Goal: Task Accomplishment & Management: Manage account settings

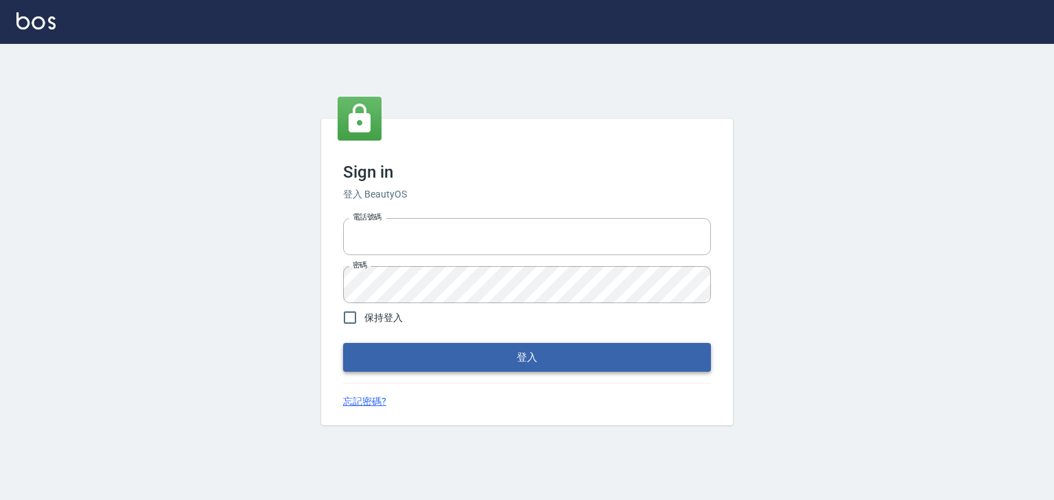
type input "0952331713"
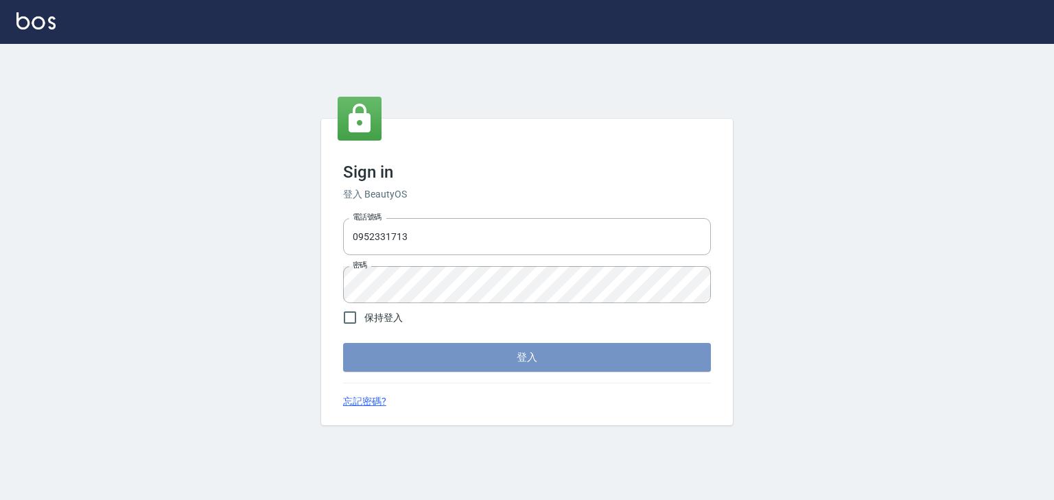
click at [505, 354] on button "登入" at bounding box center [527, 357] width 368 height 29
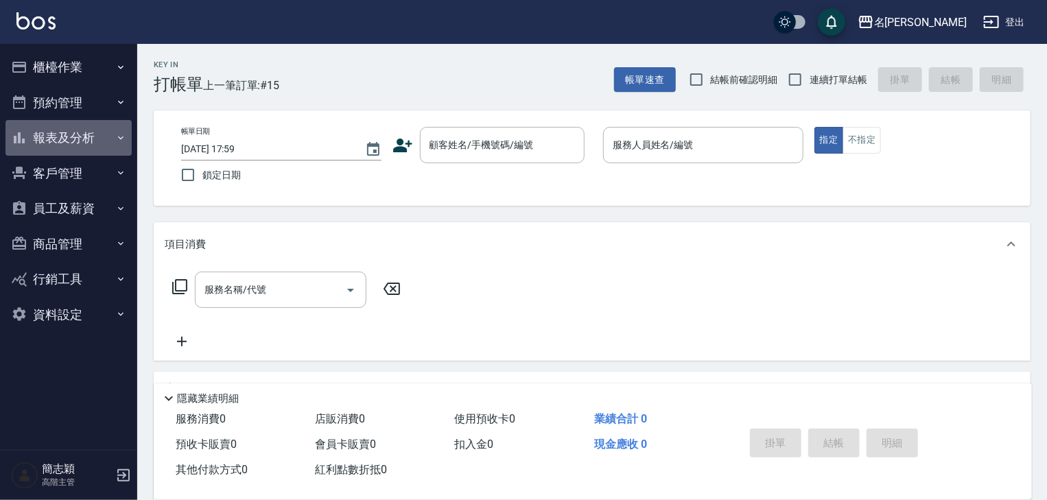
click at [118, 137] on icon "button" at bounding box center [120, 137] width 11 height 11
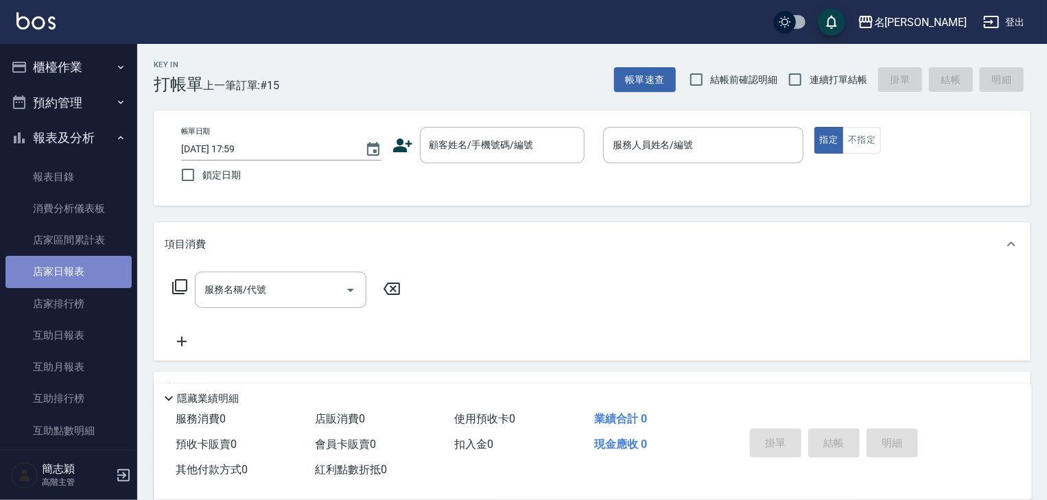
drag, startPoint x: 74, startPoint y: 272, endPoint x: 80, endPoint y: 267, distance: 7.3
click at [74, 270] on link "店家日報表" at bounding box center [68, 272] width 126 height 32
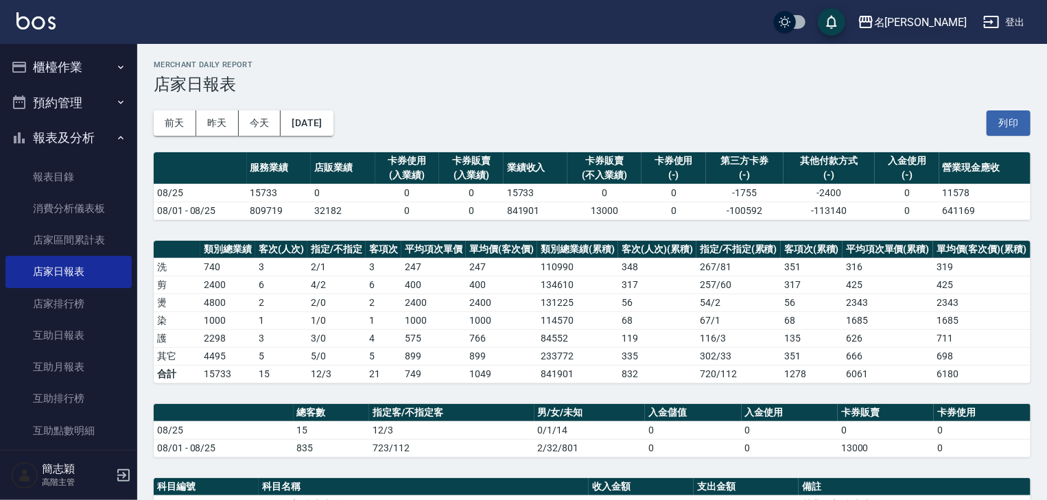
click at [875, 17] on icon "button" at bounding box center [866, 22] width 16 height 16
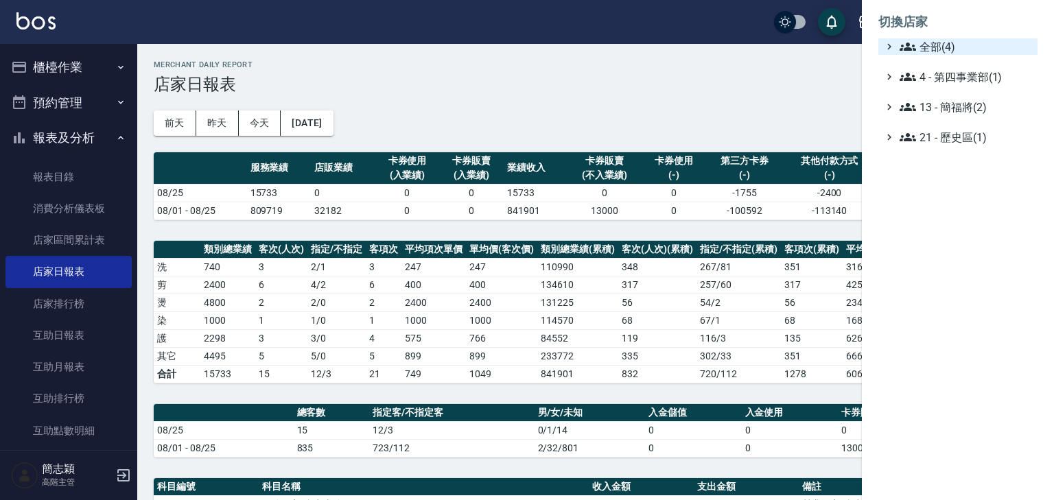
click at [912, 41] on icon at bounding box center [908, 46] width 16 height 16
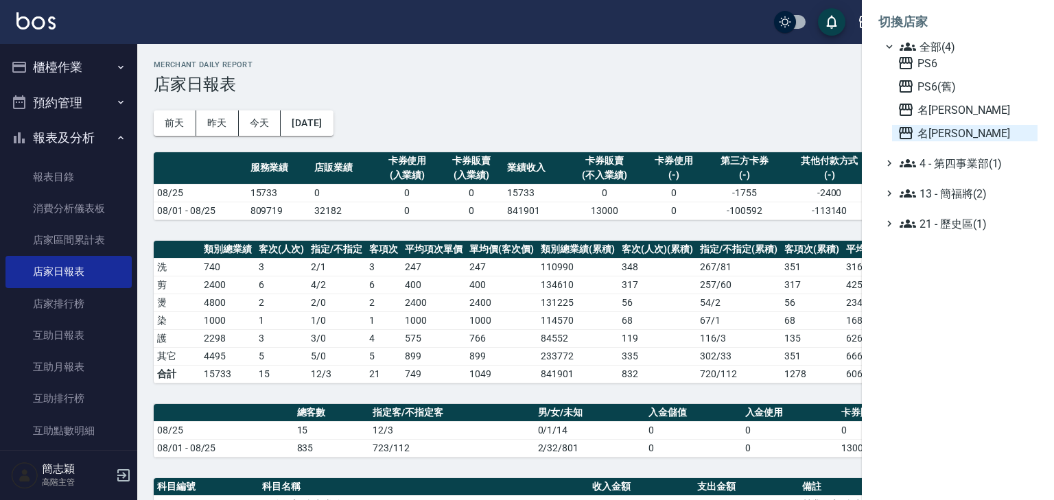
click at [907, 130] on icon at bounding box center [906, 133] width 16 height 16
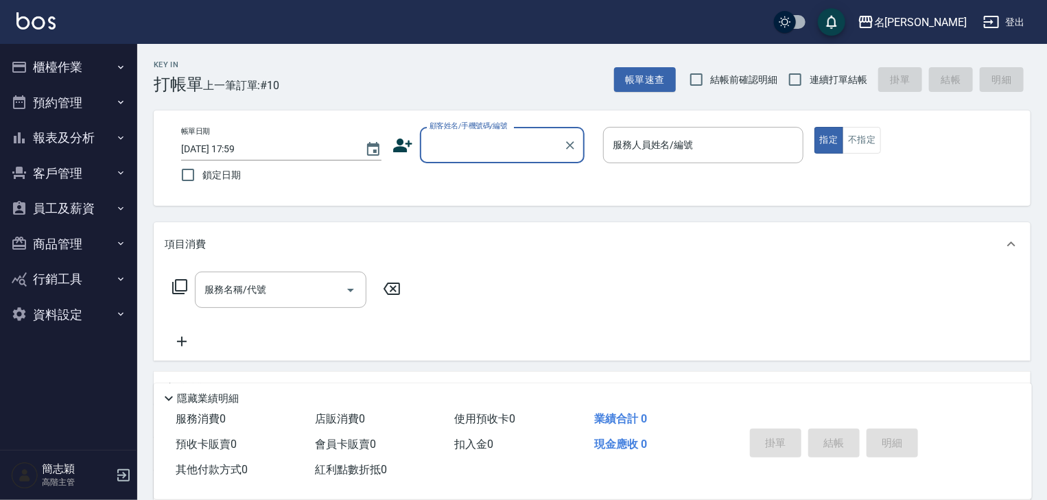
click at [119, 137] on icon "button" at bounding box center [120, 137] width 5 height 3
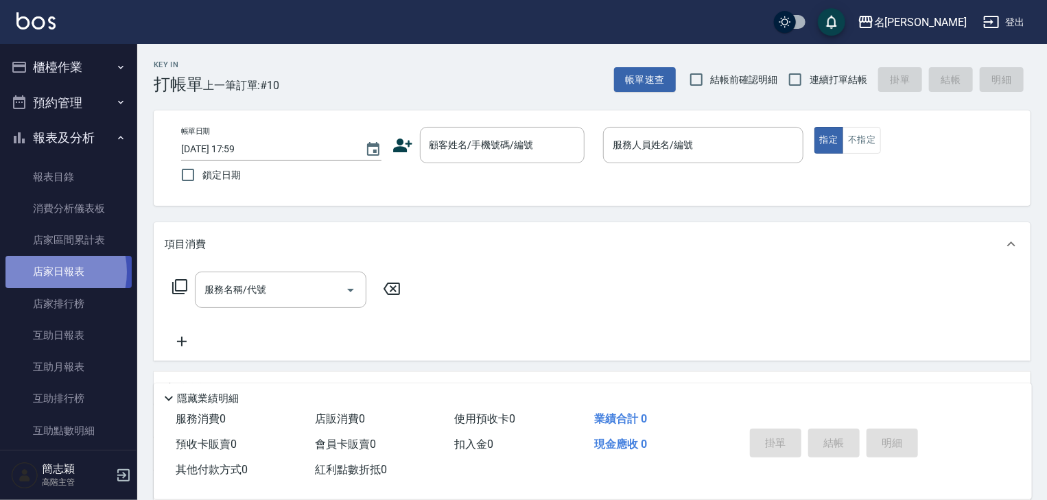
click at [47, 272] on link "店家日報表" at bounding box center [68, 272] width 126 height 32
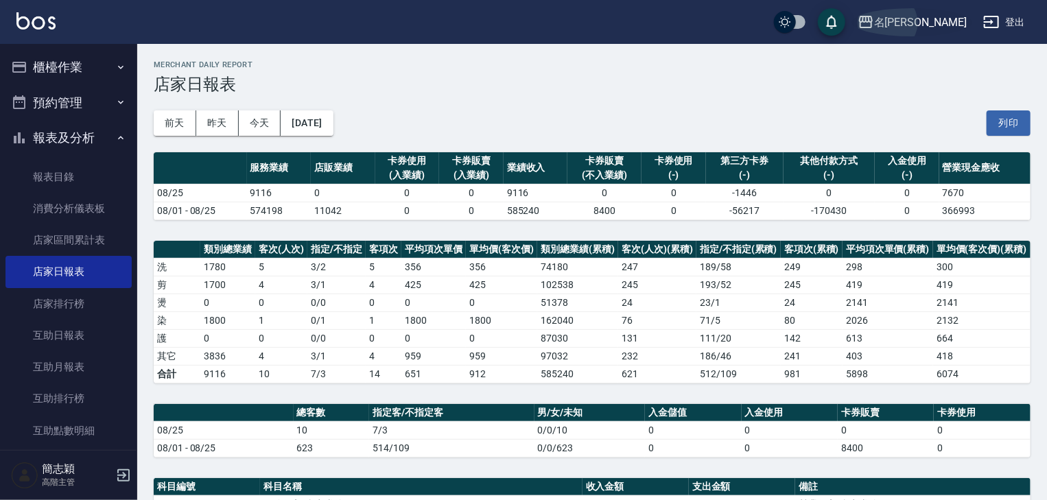
click at [873, 22] on icon "button" at bounding box center [866, 22] width 14 height 12
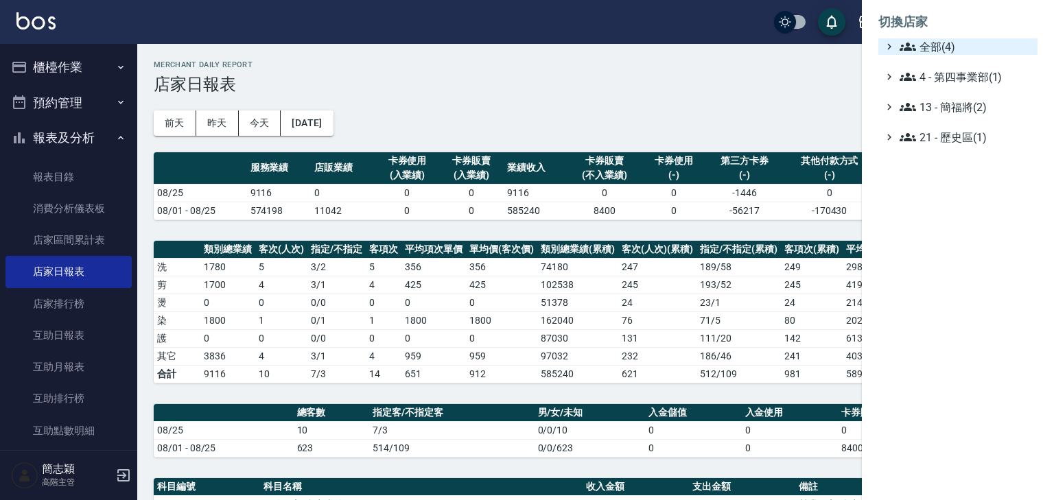
click at [909, 46] on icon at bounding box center [908, 47] width 16 height 8
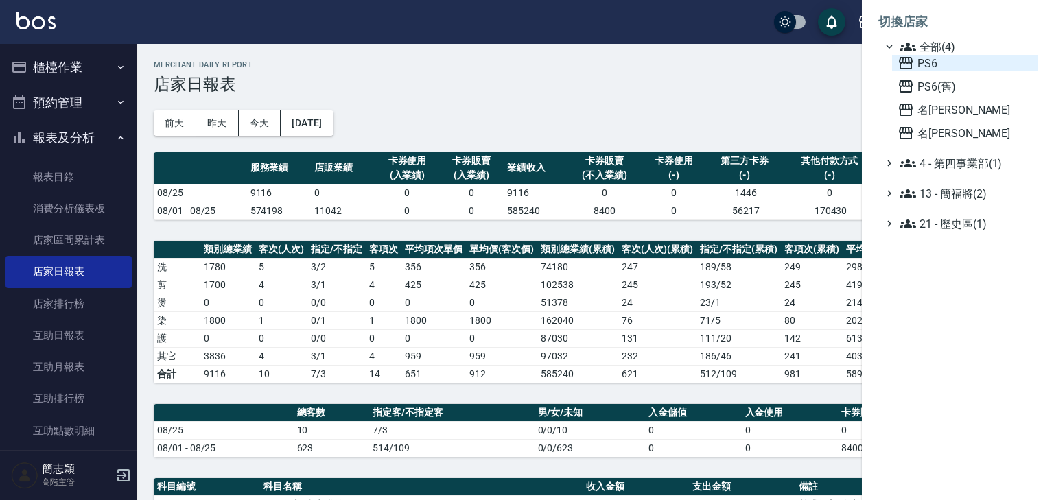
click at [906, 56] on icon at bounding box center [906, 63] width 16 height 16
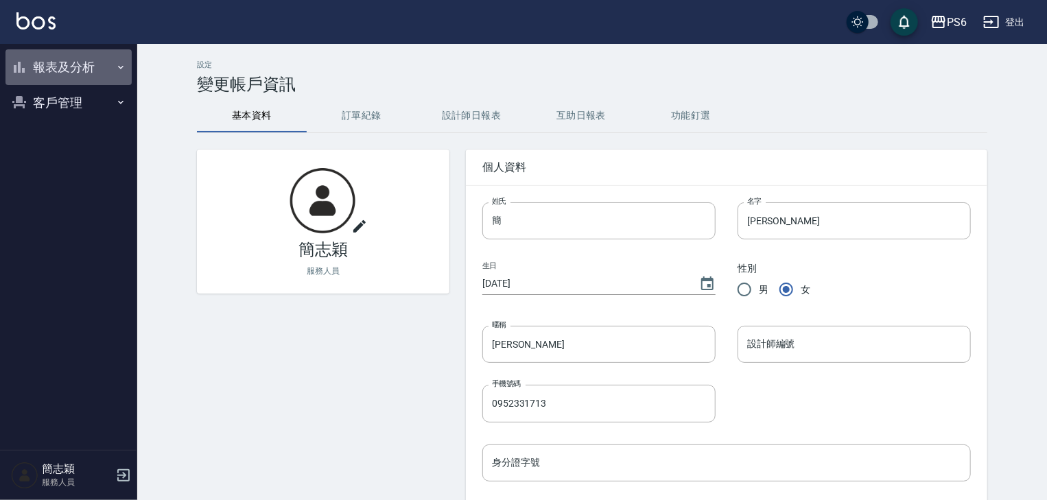
click at [117, 65] on icon "button" at bounding box center [120, 67] width 11 height 11
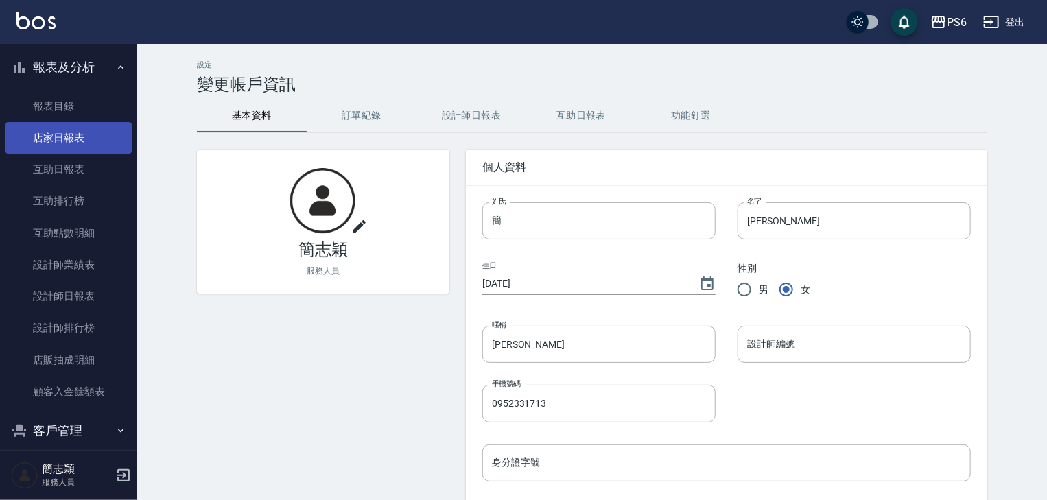
click at [69, 139] on link "店家日報表" at bounding box center [68, 138] width 126 height 32
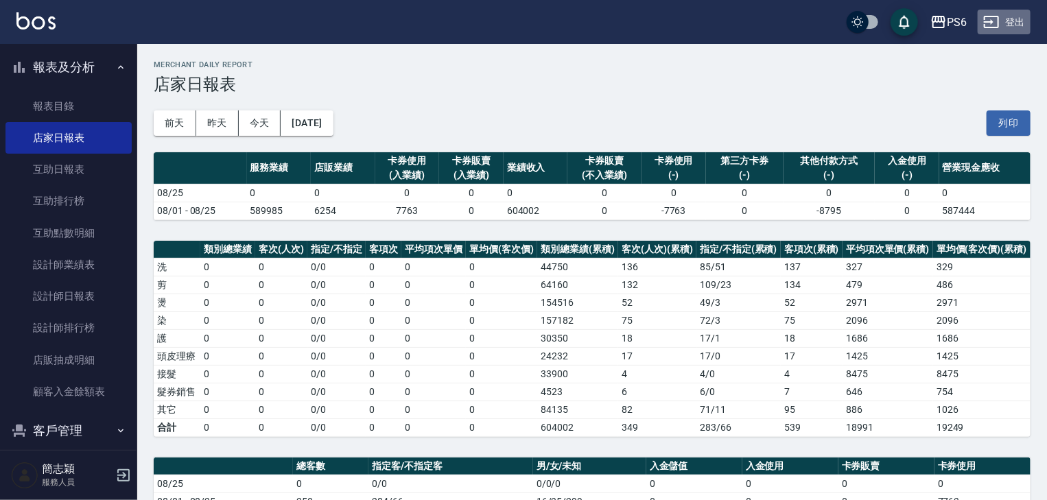
click at [1016, 25] on button "登出" at bounding box center [1004, 22] width 53 height 25
